Goal: Complete application form

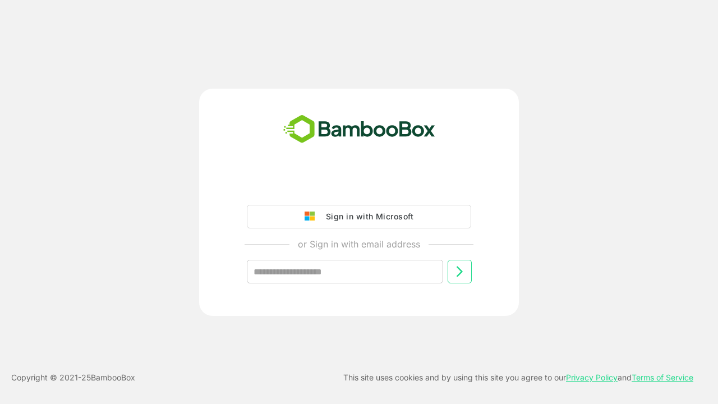
type input "**********"
click at [459, 272] on icon at bounding box center [459, 271] width 13 height 13
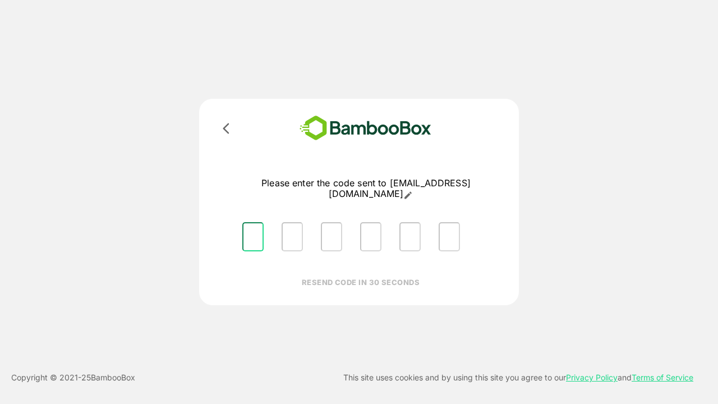
type input "*"
